Goal: Obtain resource: Download file/media

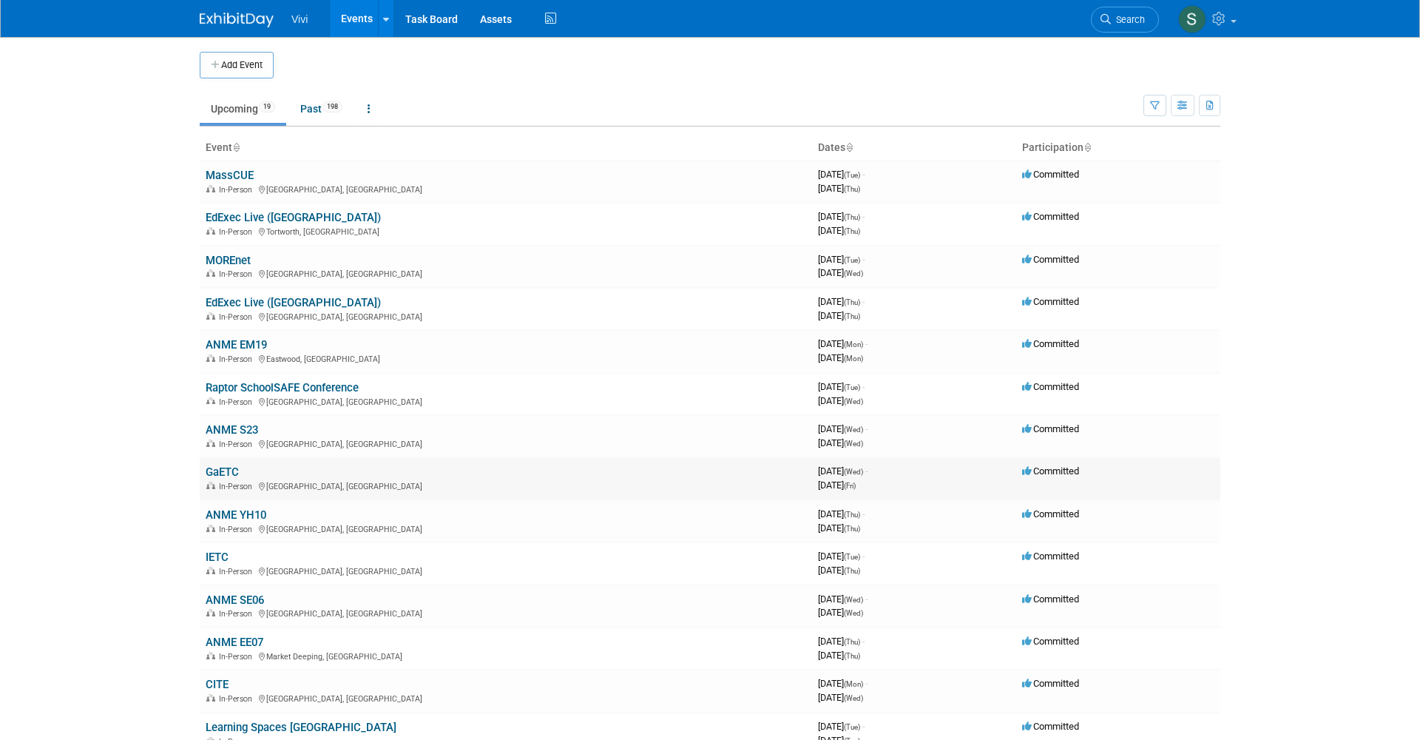
click at [232, 465] on link "GaETC" at bounding box center [222, 471] width 33 height 13
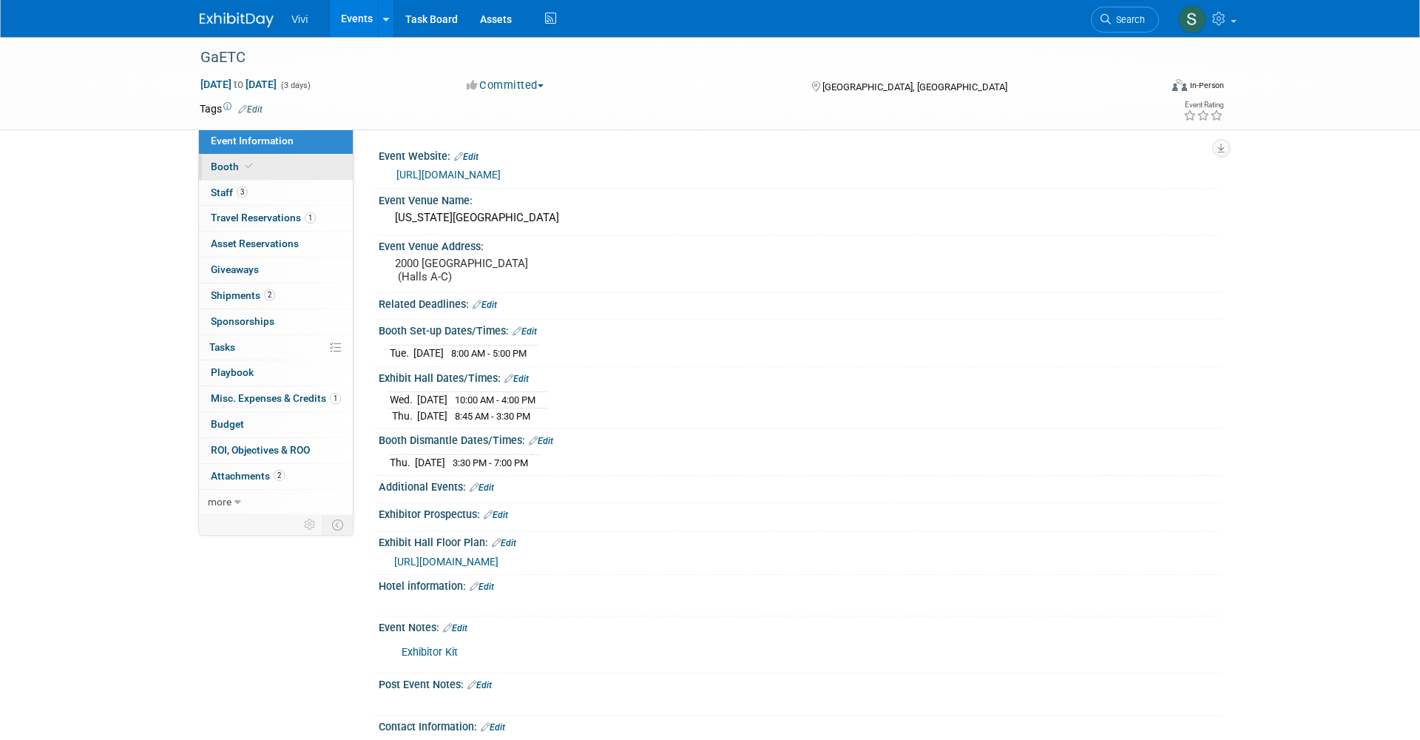
click at [238, 160] on span "Booth" at bounding box center [233, 166] width 45 height 12
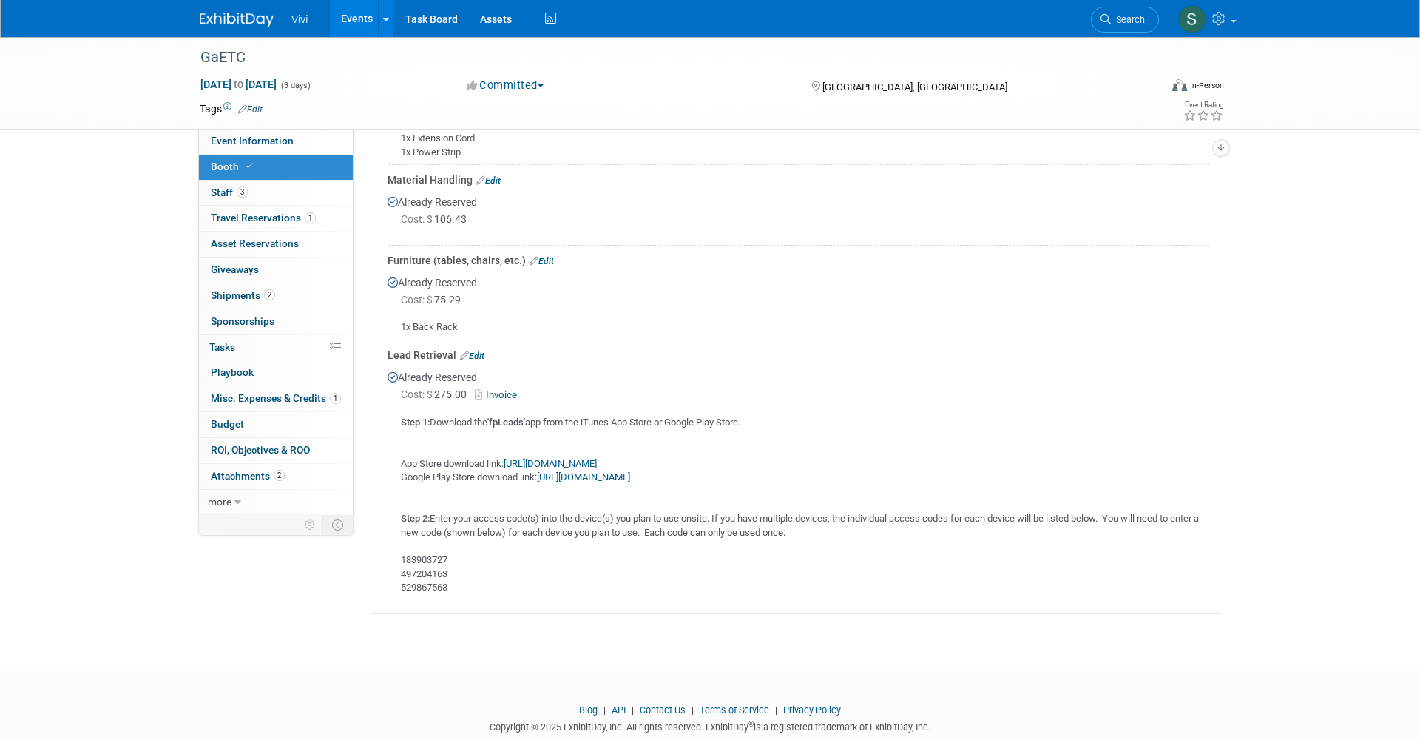
scroll to position [481, 0]
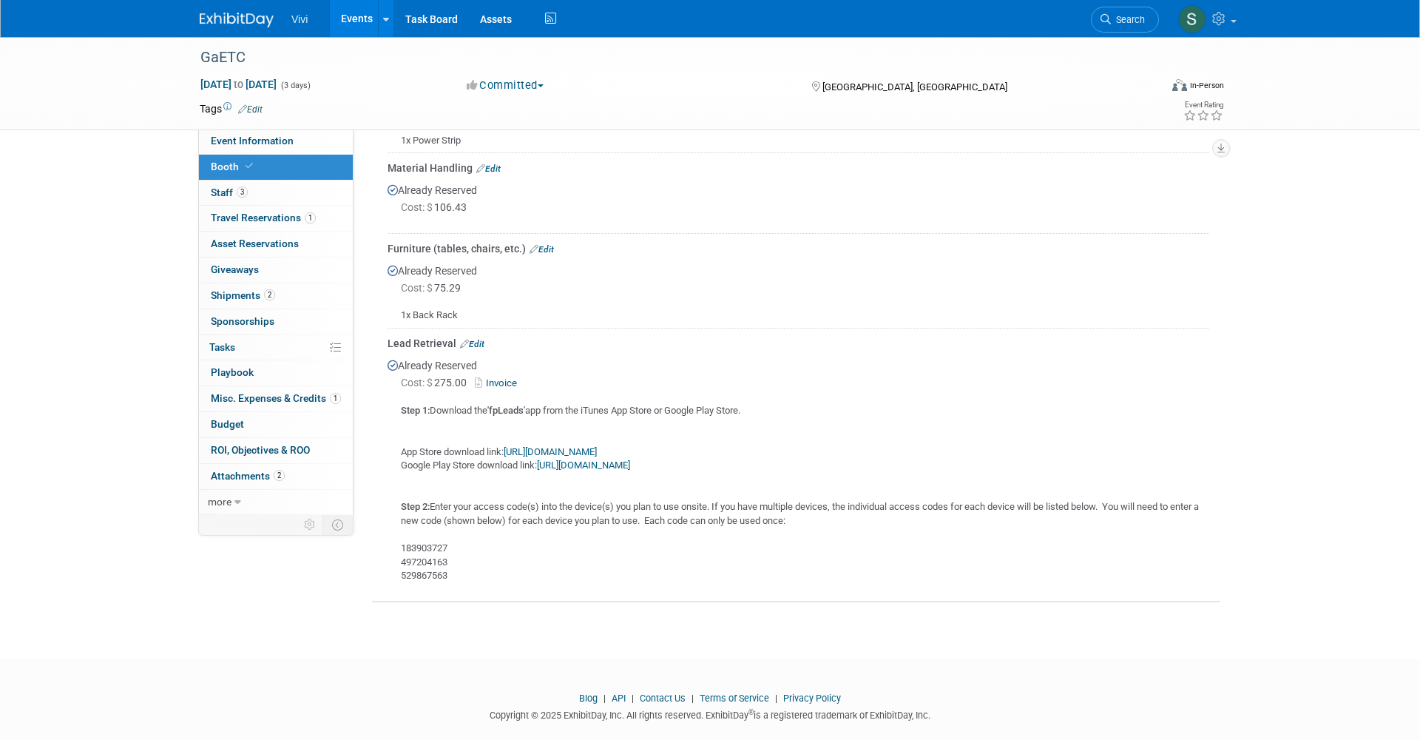
click at [214, 23] on img at bounding box center [237, 20] width 74 height 15
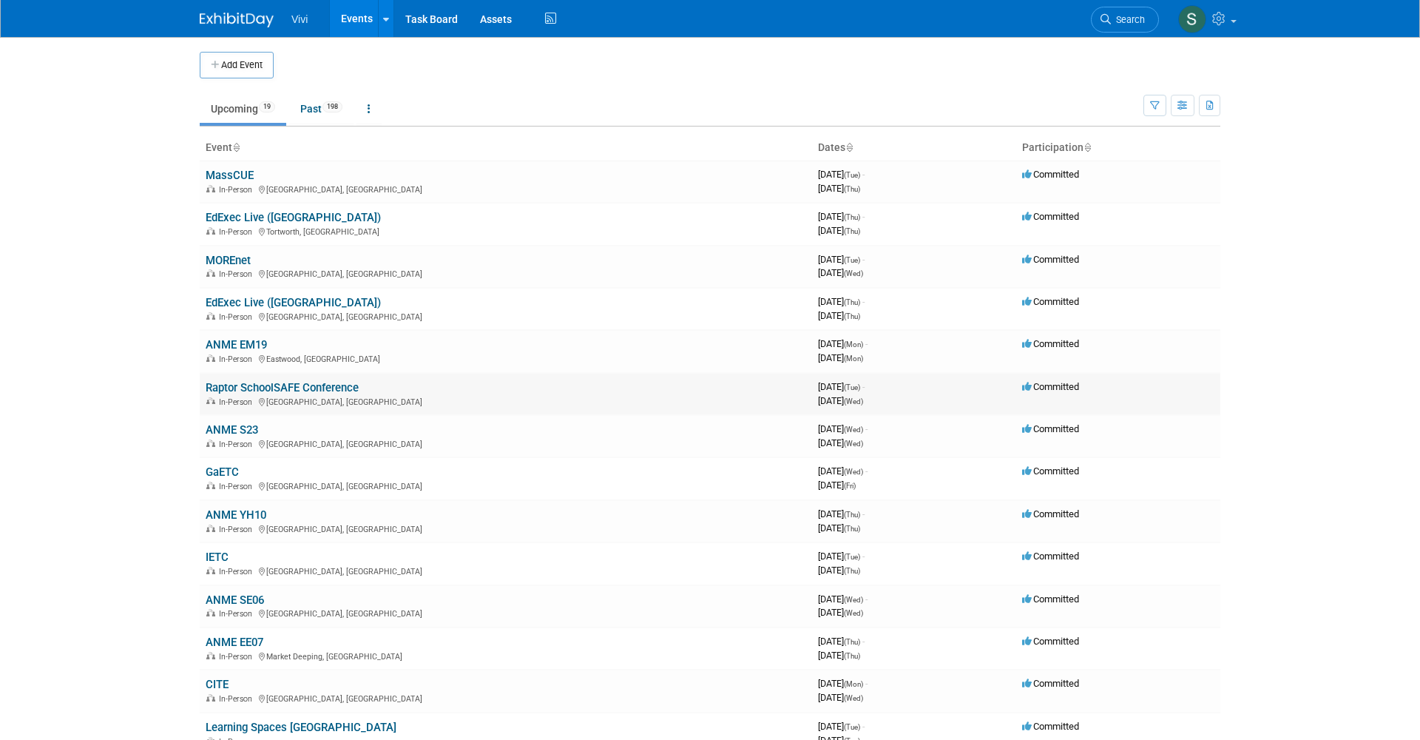
click at [231, 381] on link "Raptor SchoolSAFE Conference" at bounding box center [282, 387] width 153 height 13
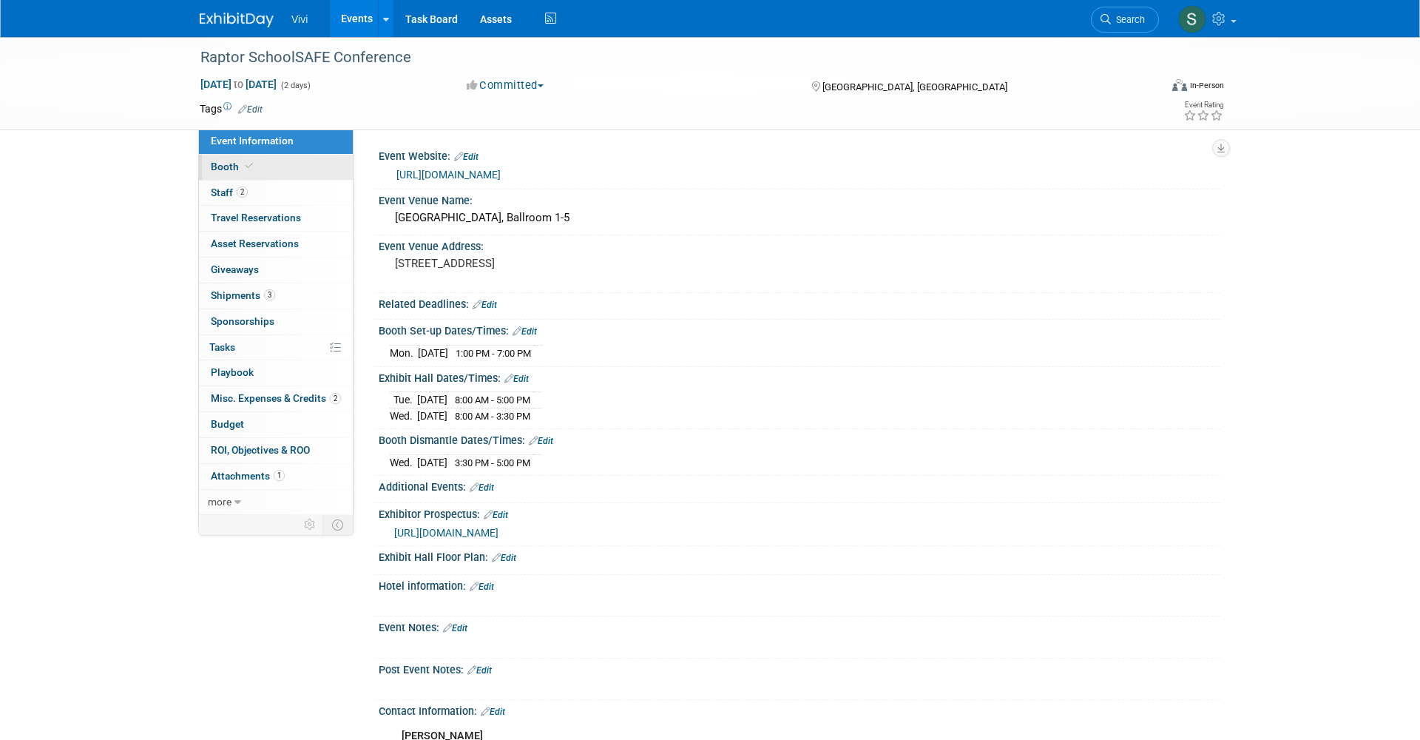
click at [223, 162] on span "Booth" at bounding box center [233, 166] width 45 height 12
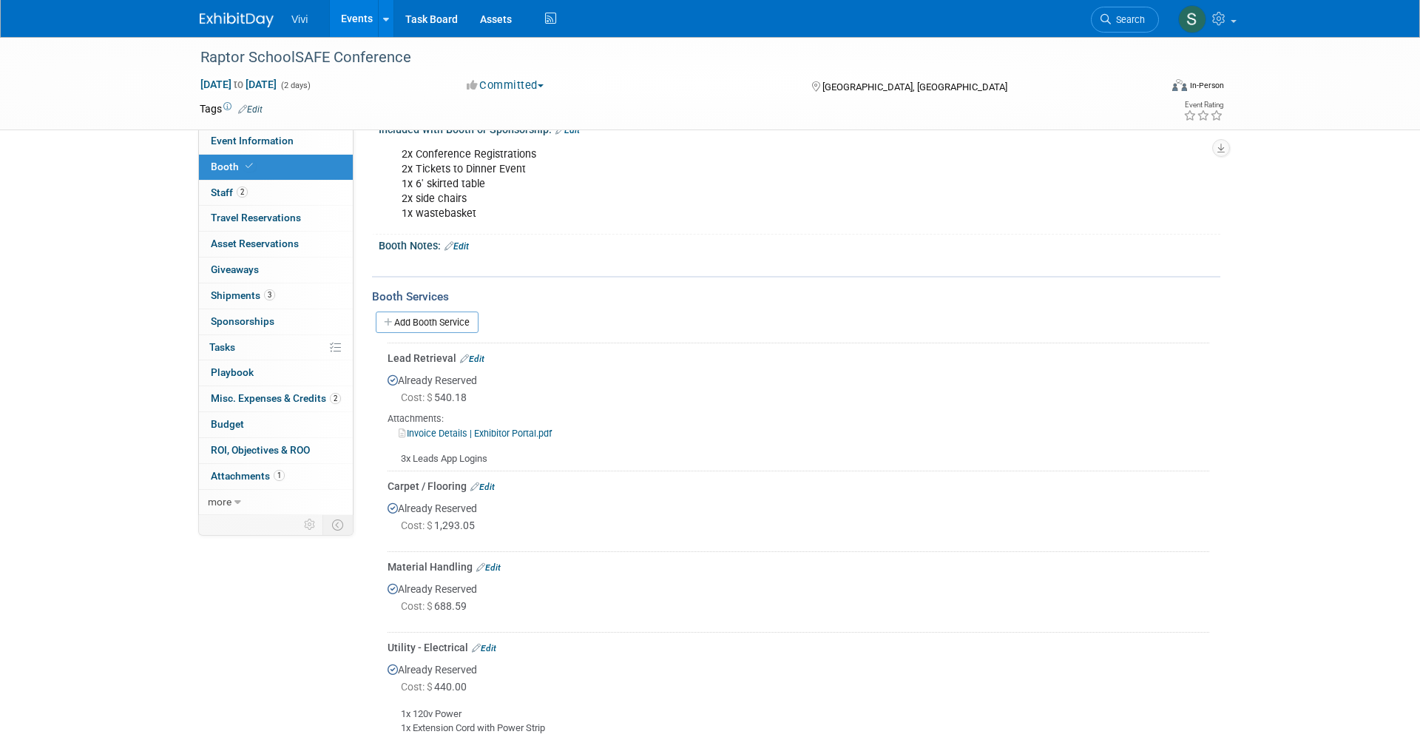
scroll to position [183, 0]
click at [433, 428] on link "Invoice Details | Exhibitor Portal.pdf" at bounding box center [475, 433] width 153 height 11
